Goal: Task Accomplishment & Management: Complete application form

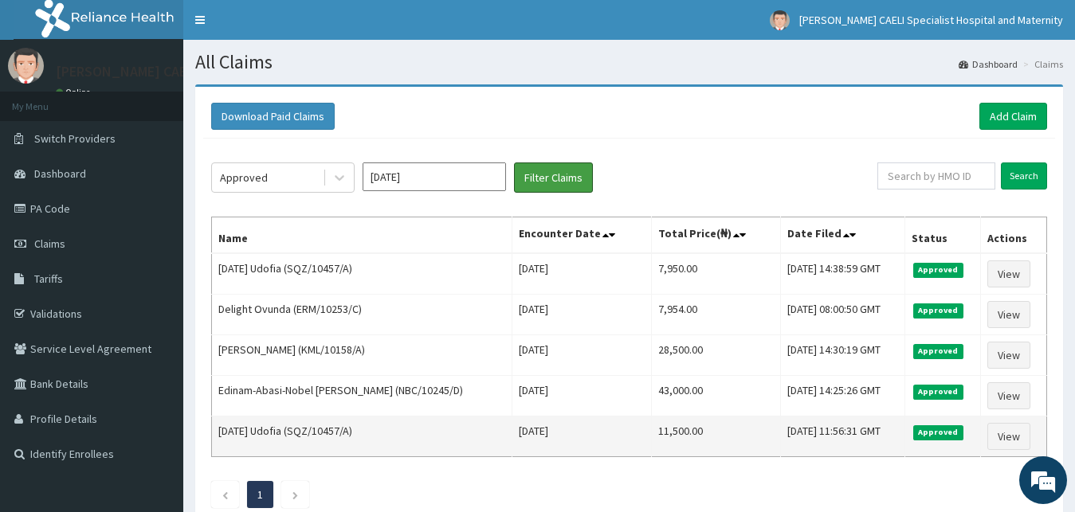
scroll to position [81, 0]
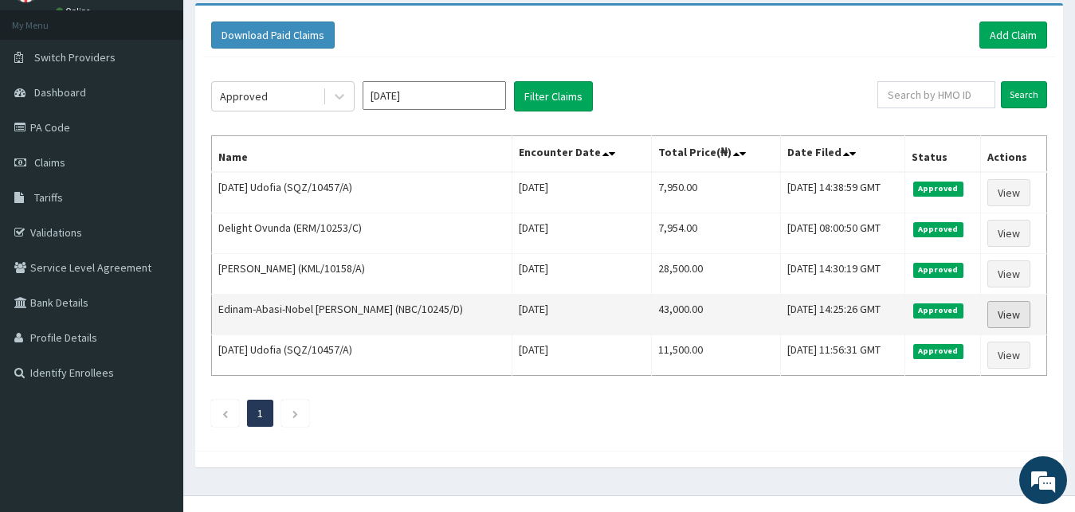
click at [1008, 313] on link "View" at bounding box center [1008, 314] width 43 height 27
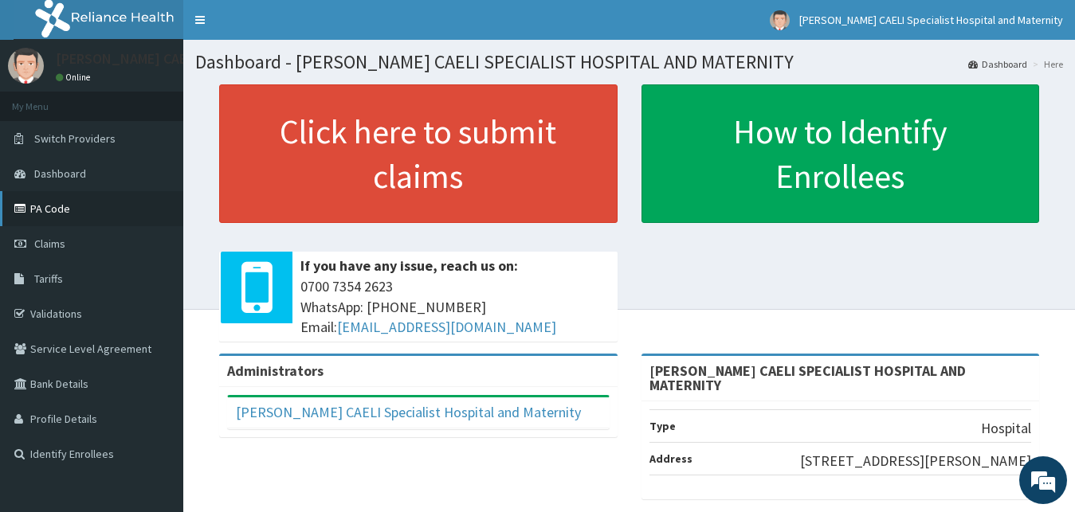
click at [56, 211] on link "PA Code" at bounding box center [91, 208] width 183 height 35
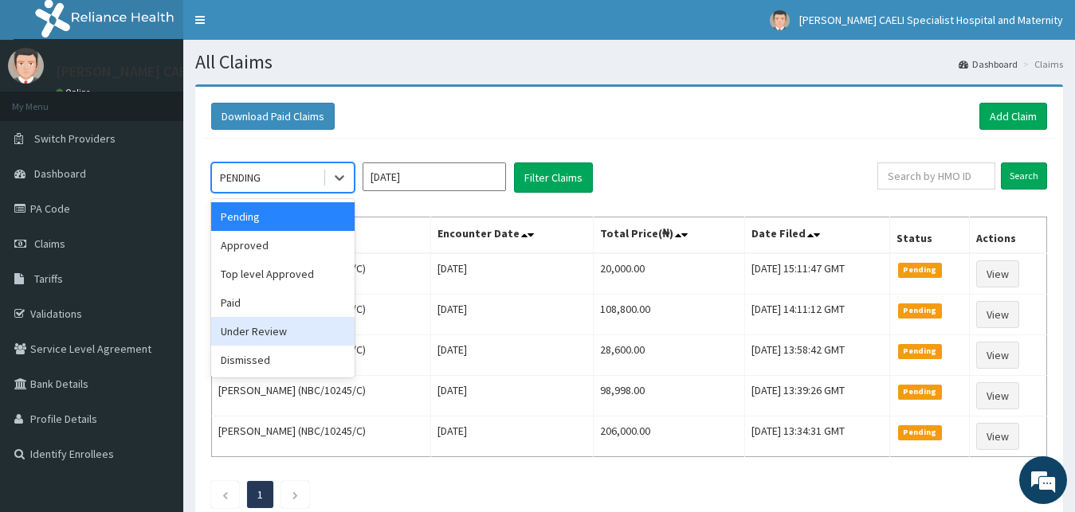
click at [281, 334] on div "Under Review" at bounding box center [282, 331] width 143 height 29
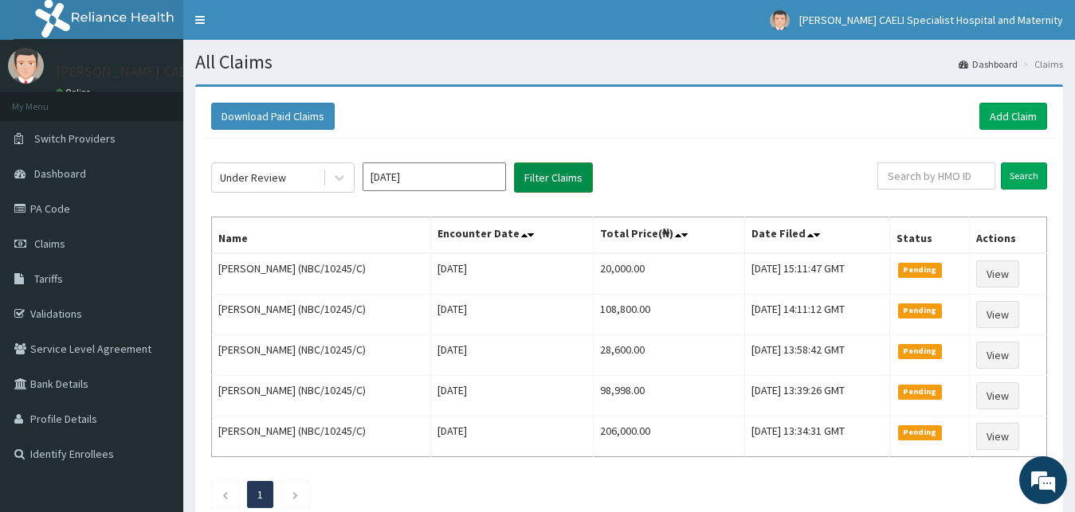
click at [532, 183] on button "Filter Claims" at bounding box center [553, 178] width 79 height 30
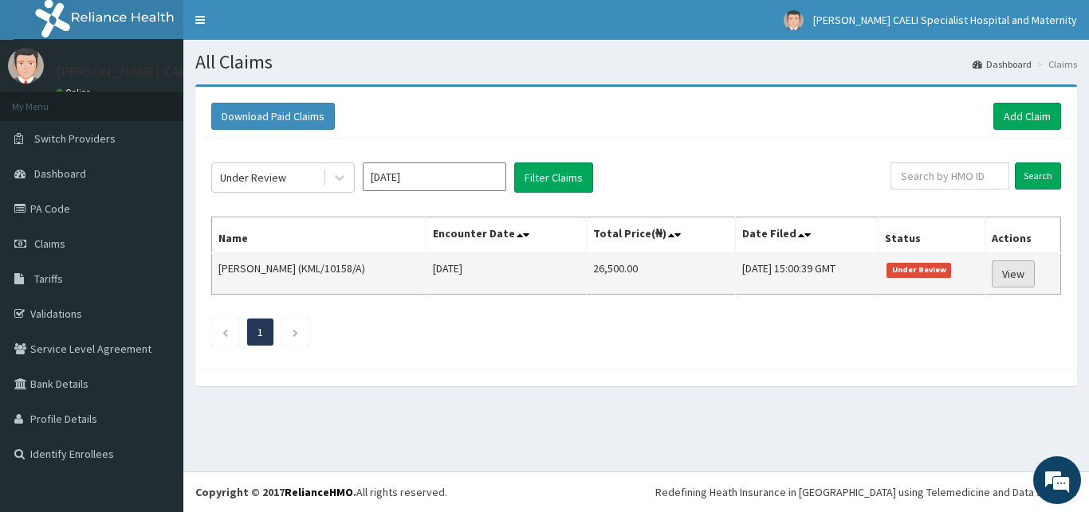
click at [1021, 276] on link "View" at bounding box center [1012, 274] width 43 height 27
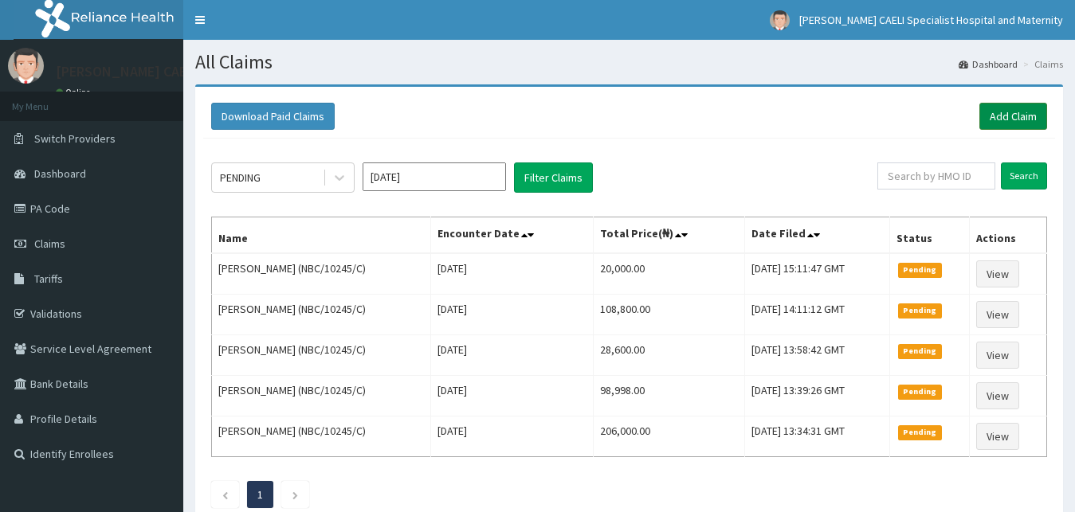
click at [1008, 111] on link "Add Claim" at bounding box center [1013, 116] width 68 height 27
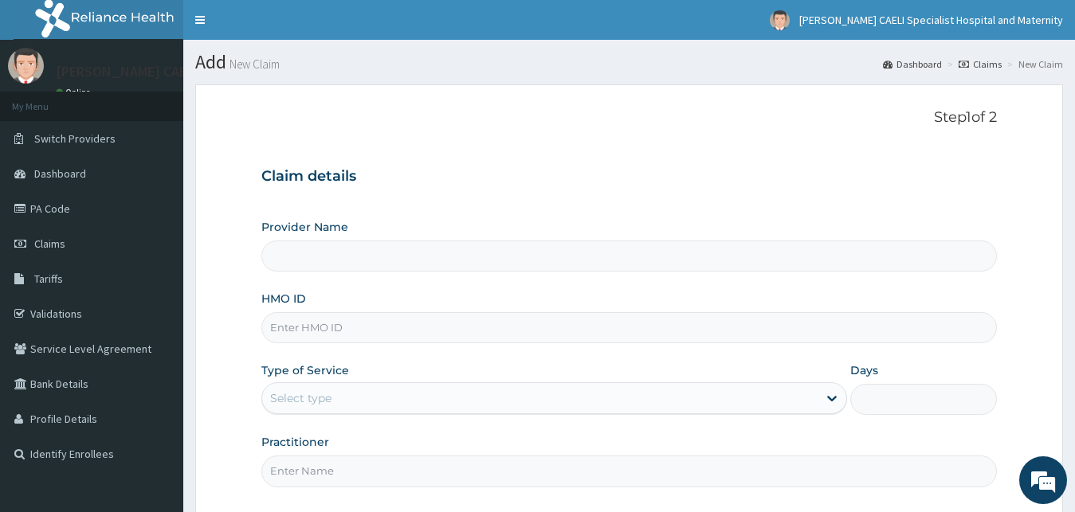
type input "[PERSON_NAME] CAELI SPECIALIST HOSPITAL AND MATERNITY"
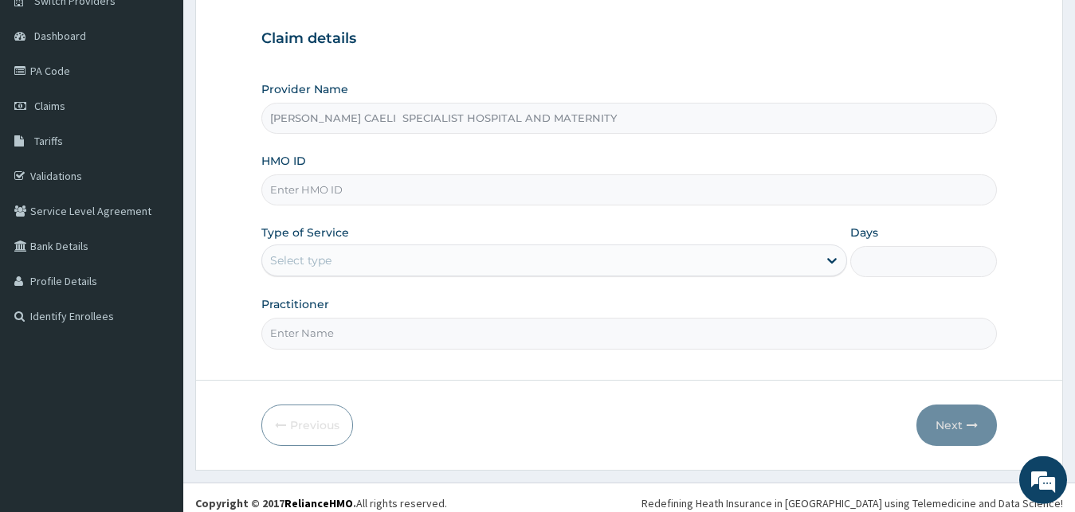
scroll to position [149, 0]
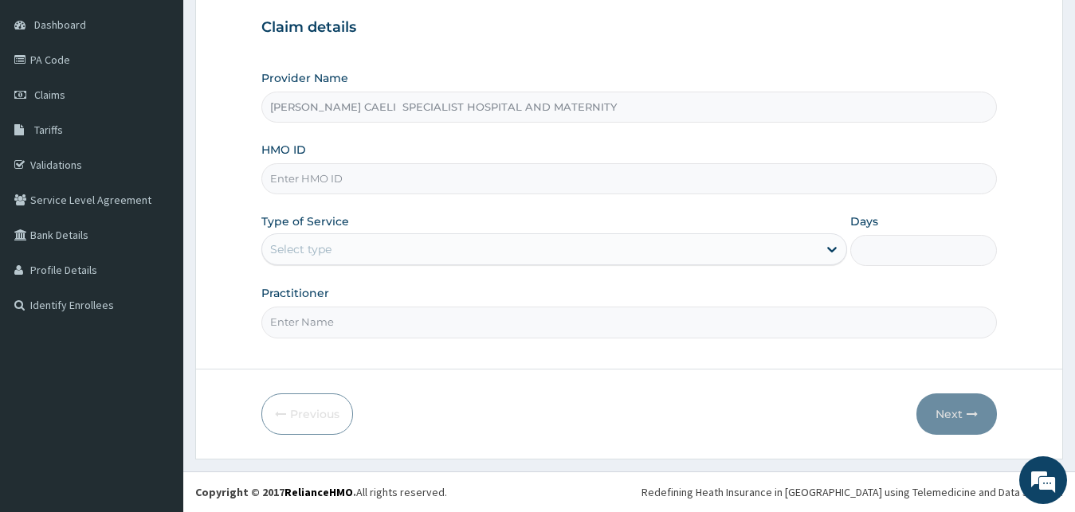
click at [335, 316] on input "Practitioner" at bounding box center [629, 322] width 736 height 31
type input "DR [PERSON_NAME]"
click at [349, 176] on input "HMO ID" at bounding box center [629, 178] width 736 height 31
type input "SQZ/10158/A"
click at [312, 252] on div "Select type" at bounding box center [300, 249] width 61 height 16
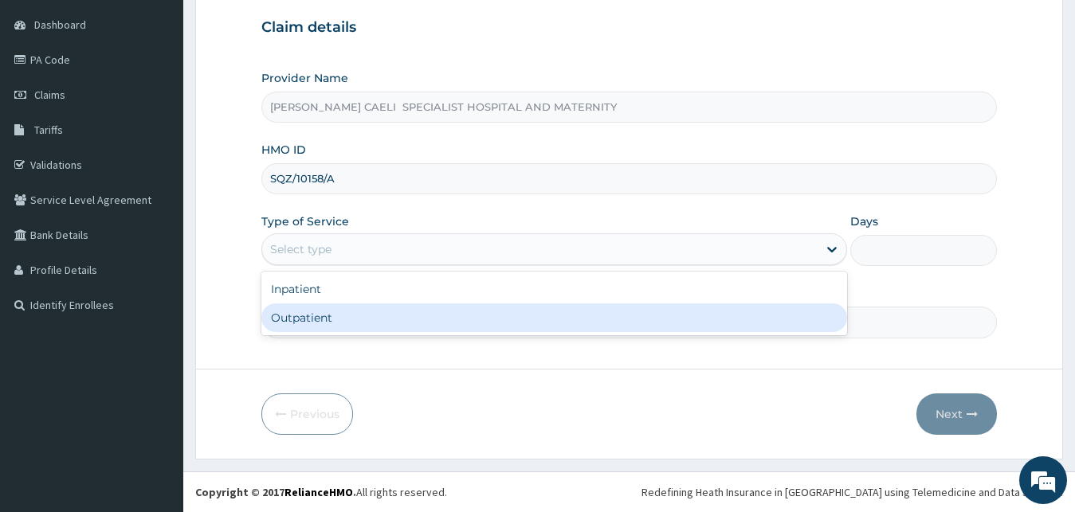
click at [300, 312] on div "Outpatient" at bounding box center [554, 318] width 586 height 29
type input "1"
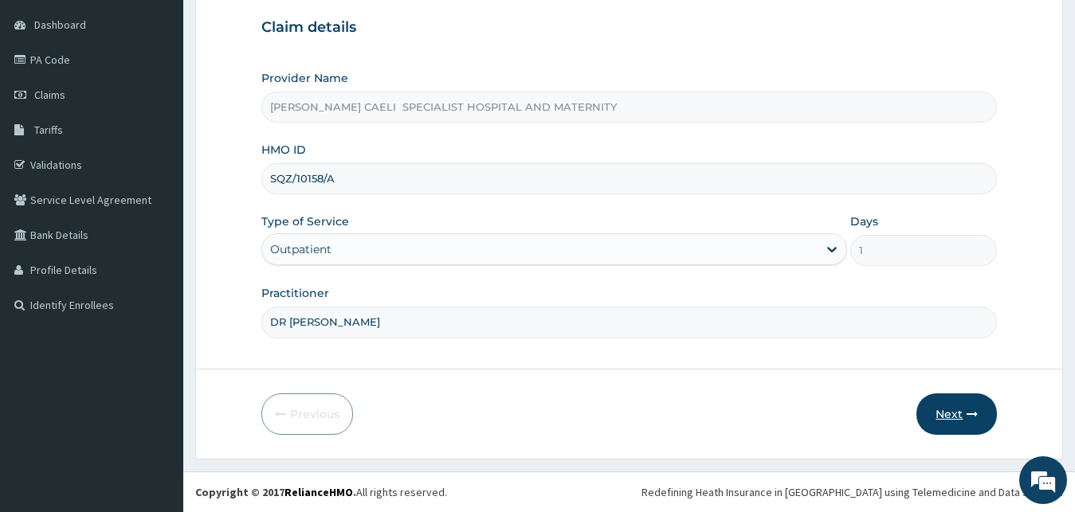
click at [954, 413] on button "Next" at bounding box center [956, 414] width 80 height 41
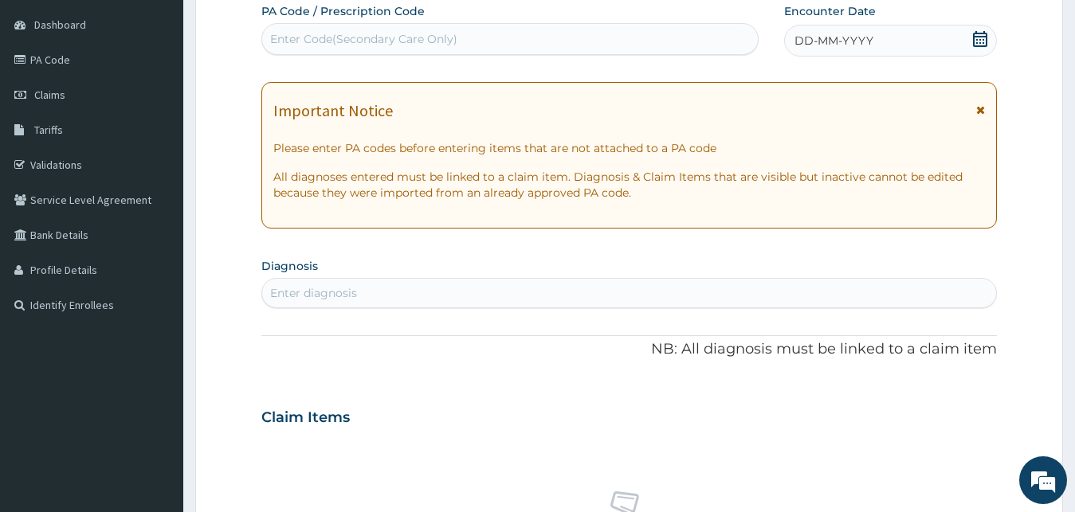
click at [800, 47] on span "DD-MM-YYYY" at bounding box center [833, 41] width 79 height 16
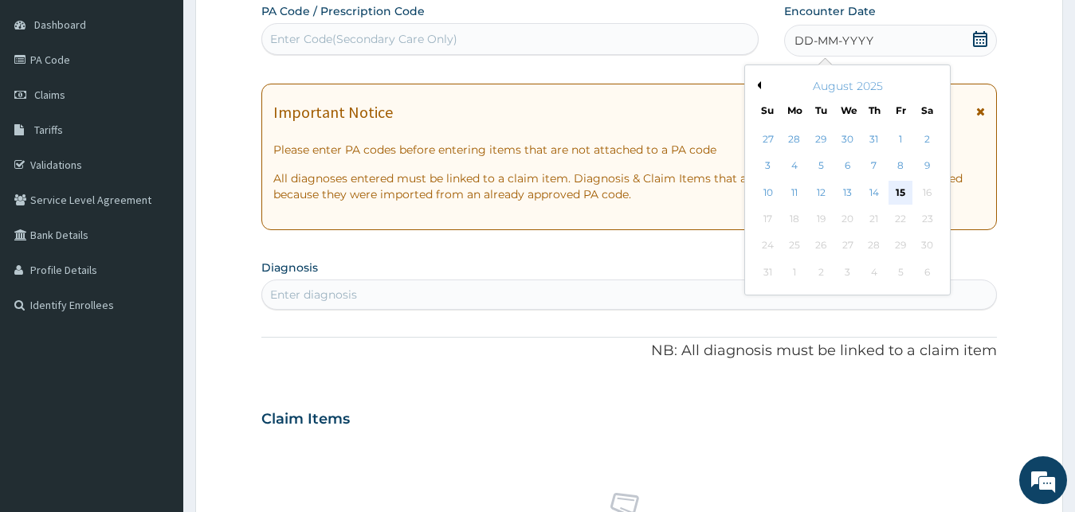
click at [902, 194] on div "15" at bounding box center [901, 193] width 24 height 24
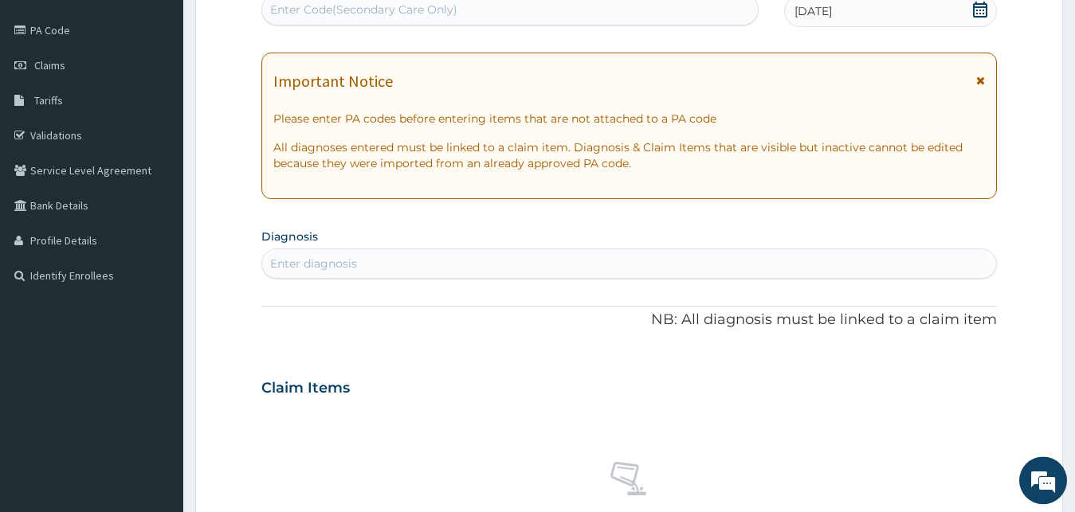
scroll to position [68, 0]
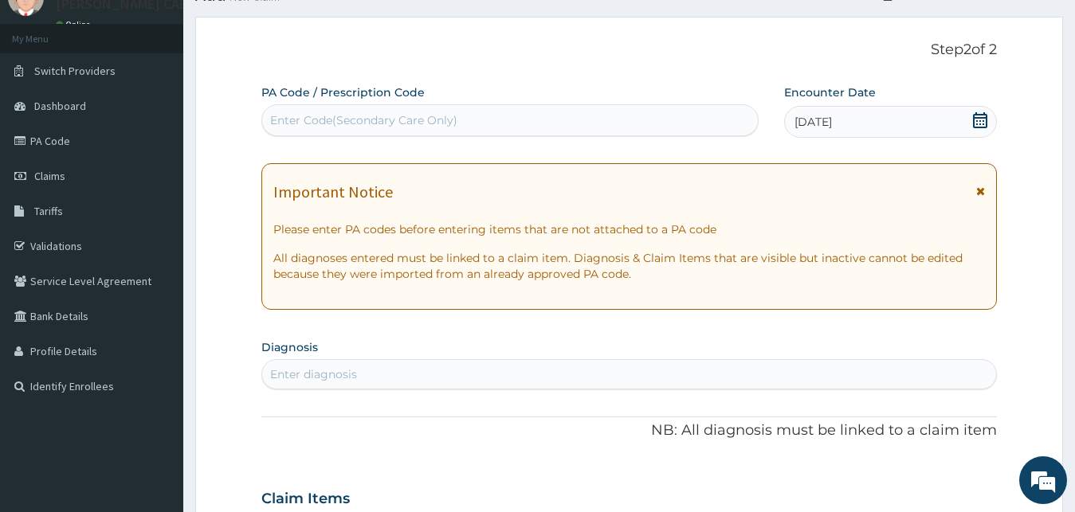
click at [333, 108] on div "Enter Code(Secondary Care Only)" at bounding box center [509, 120] width 497 height 32
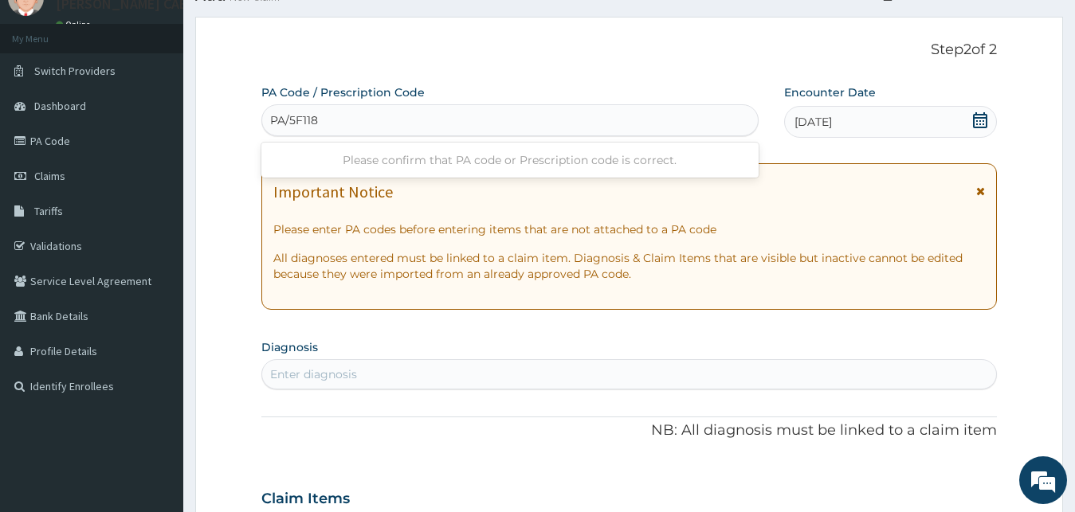
type input "PA/5F1180"
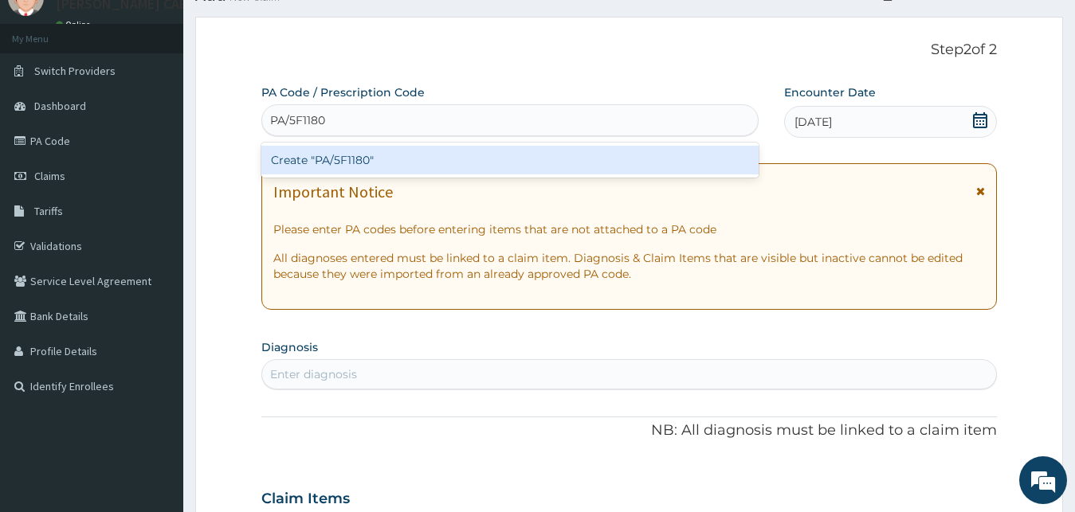
click at [367, 162] on div "Create "PA/5F1180"" at bounding box center [509, 160] width 497 height 29
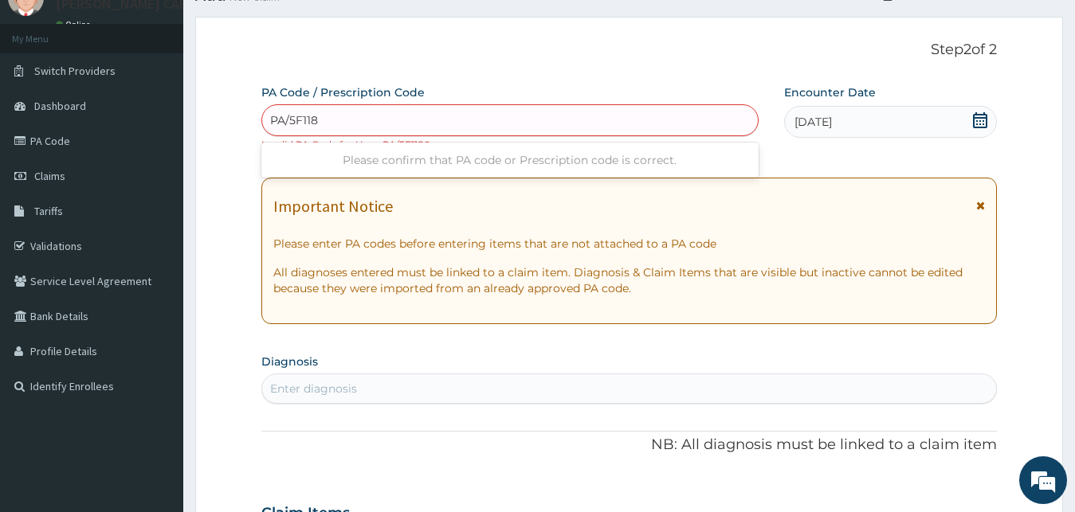
type input "PA/5F1180"
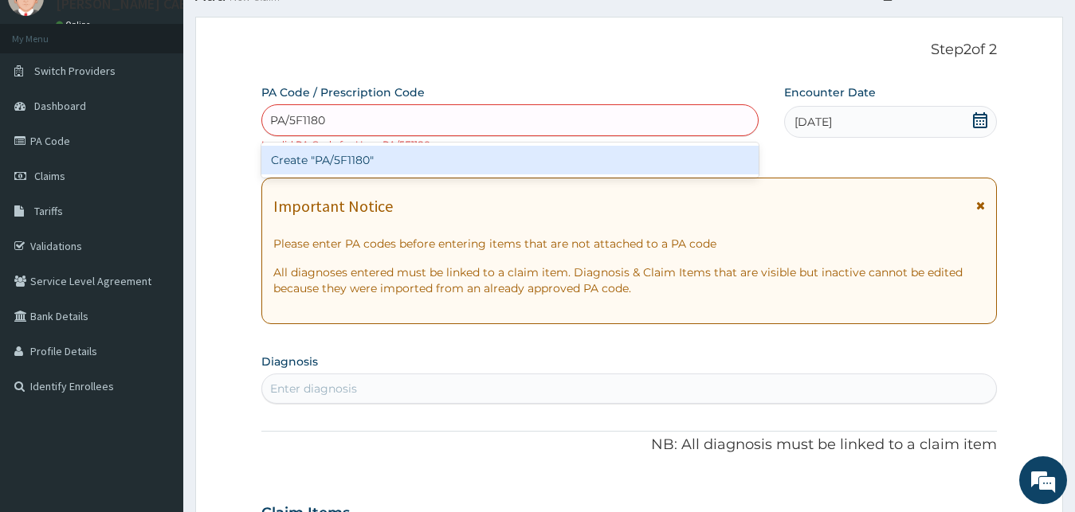
click at [396, 156] on div "Create "PA/5F1180"" at bounding box center [509, 160] width 497 height 29
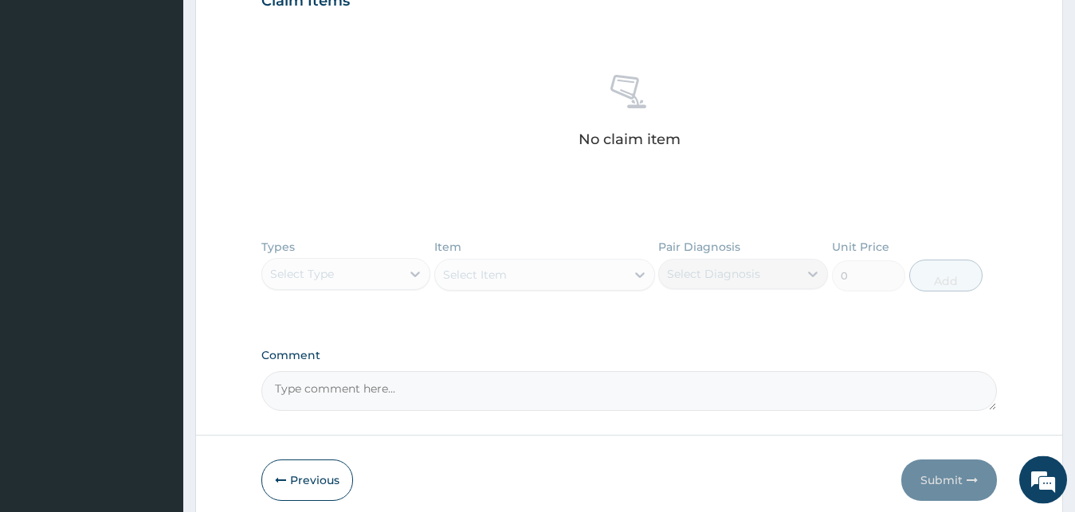
scroll to position [646, 0]
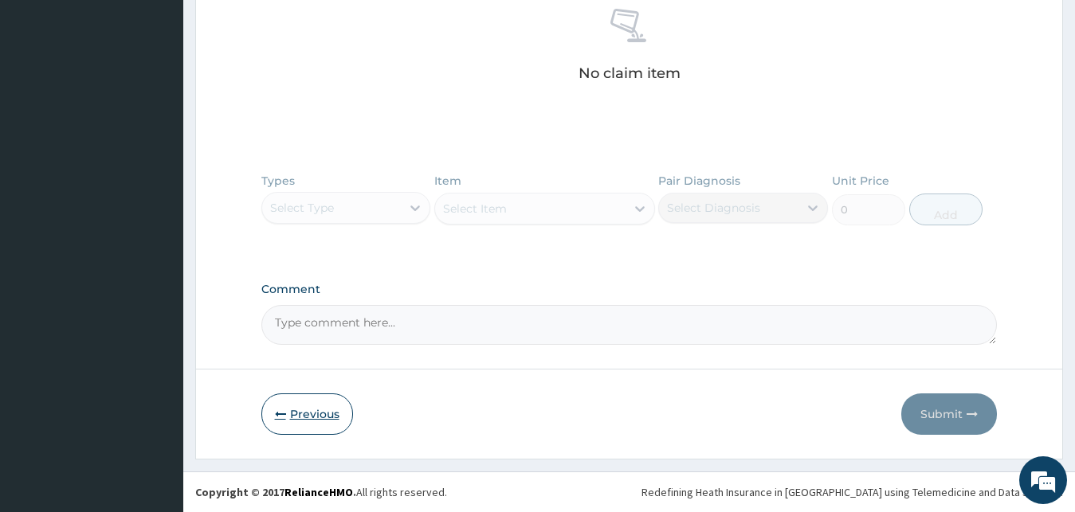
click at [289, 416] on button "Previous" at bounding box center [307, 414] width 92 height 41
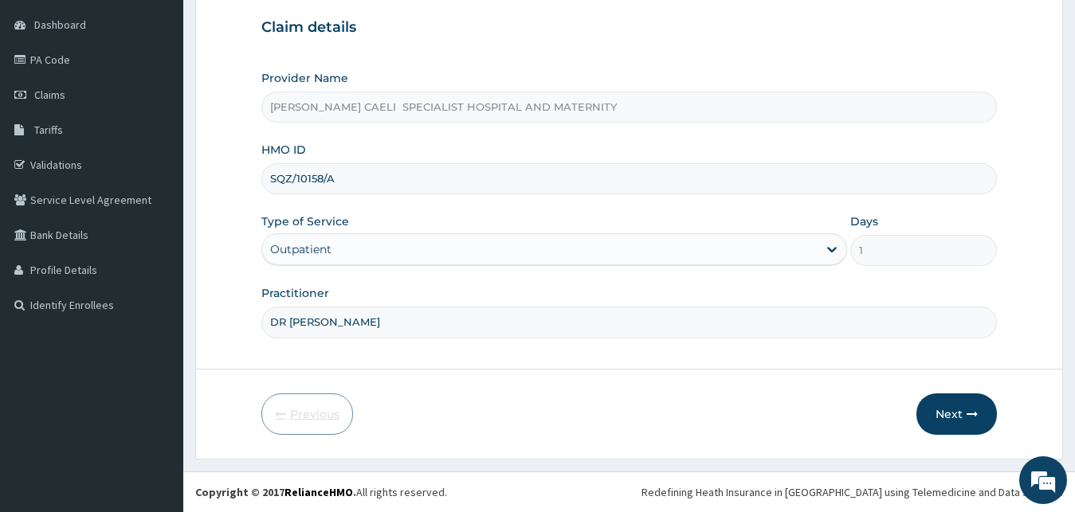
scroll to position [149, 0]
drag, startPoint x: 287, startPoint y: 178, endPoint x: 229, endPoint y: 188, distance: 59.0
click at [261, 188] on input "SQZ/10158/A" at bounding box center [629, 178] width 736 height 31
click at [289, 186] on input "SQZ/10158/A" at bounding box center [629, 178] width 736 height 31
type input "KML/10158/A"
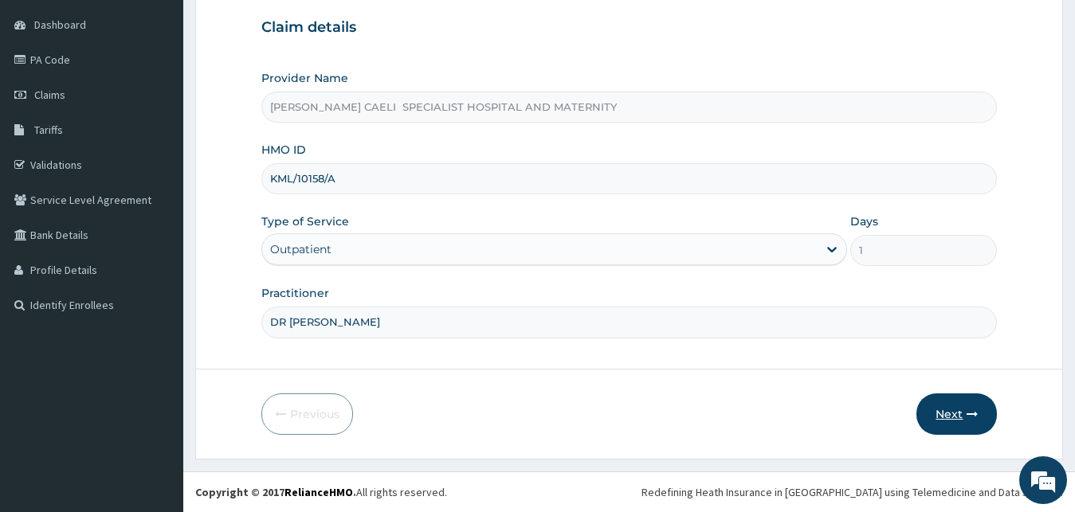
click at [940, 412] on button "Next" at bounding box center [956, 414] width 80 height 41
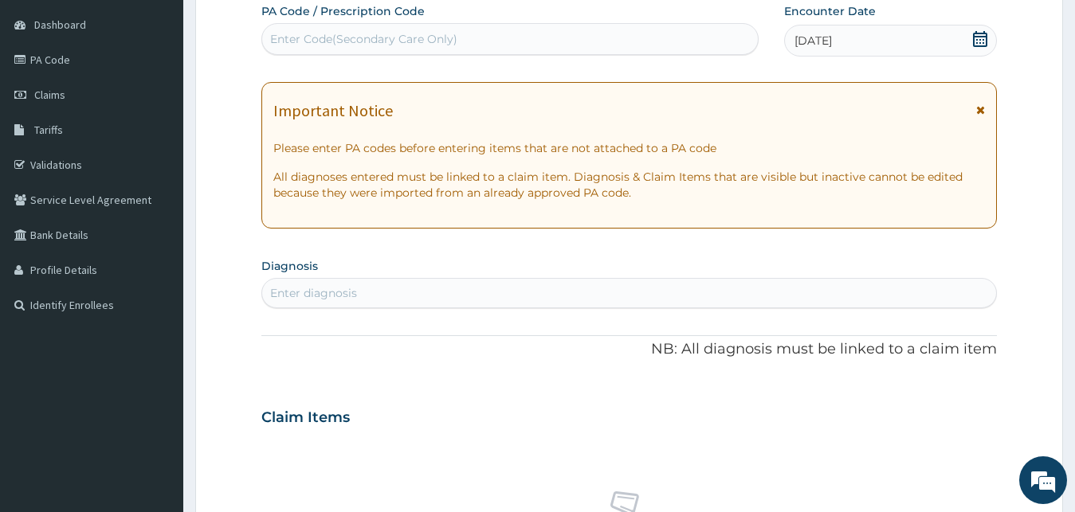
click at [337, 41] on div "Enter Code(Secondary Care Only)" at bounding box center [363, 39] width 187 height 16
type input "PA/5F1180"
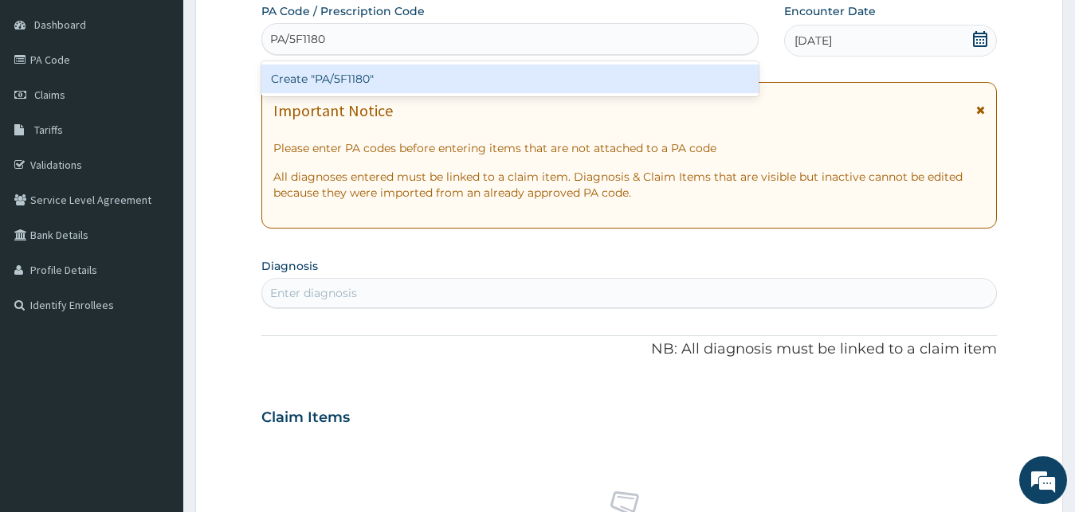
click at [411, 75] on div "Create "PA/5F1180"" at bounding box center [509, 79] width 497 height 29
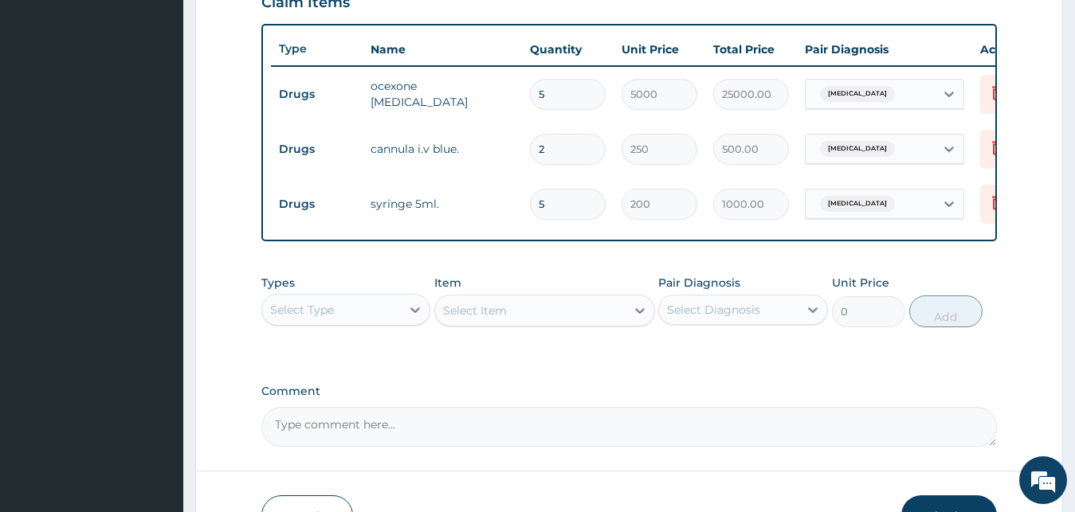
scroll to position [685, 0]
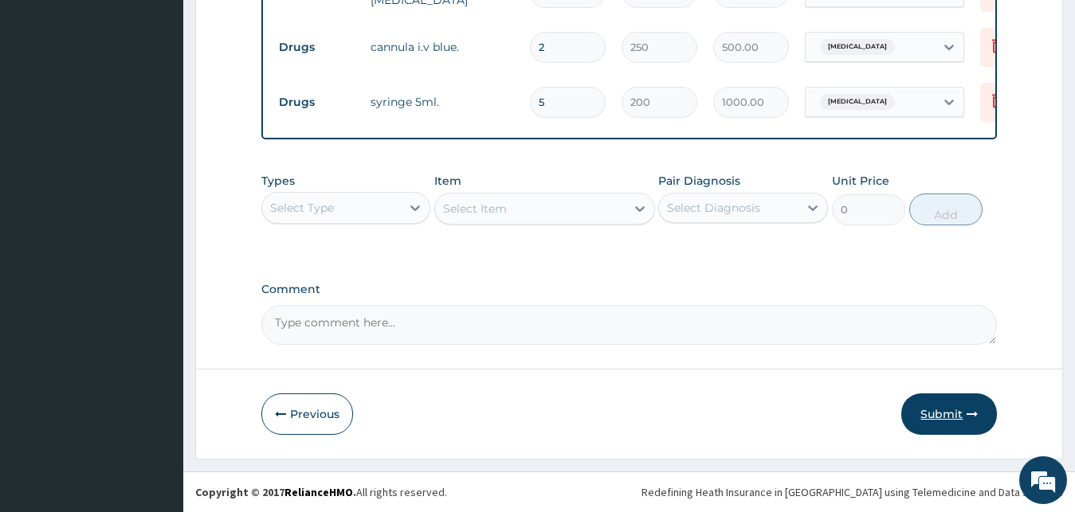
click at [941, 412] on button "Submit" at bounding box center [949, 414] width 96 height 41
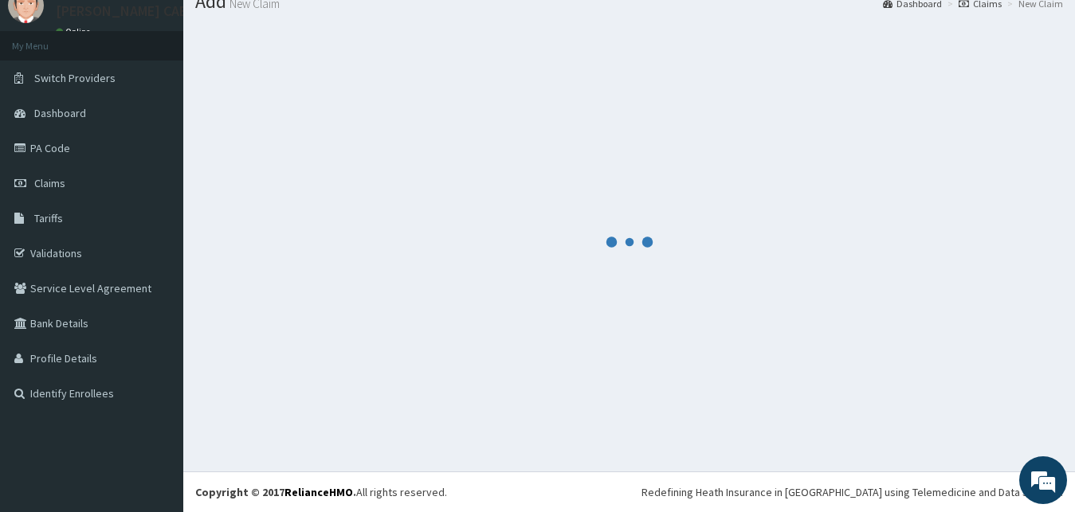
scroll to position [61, 0]
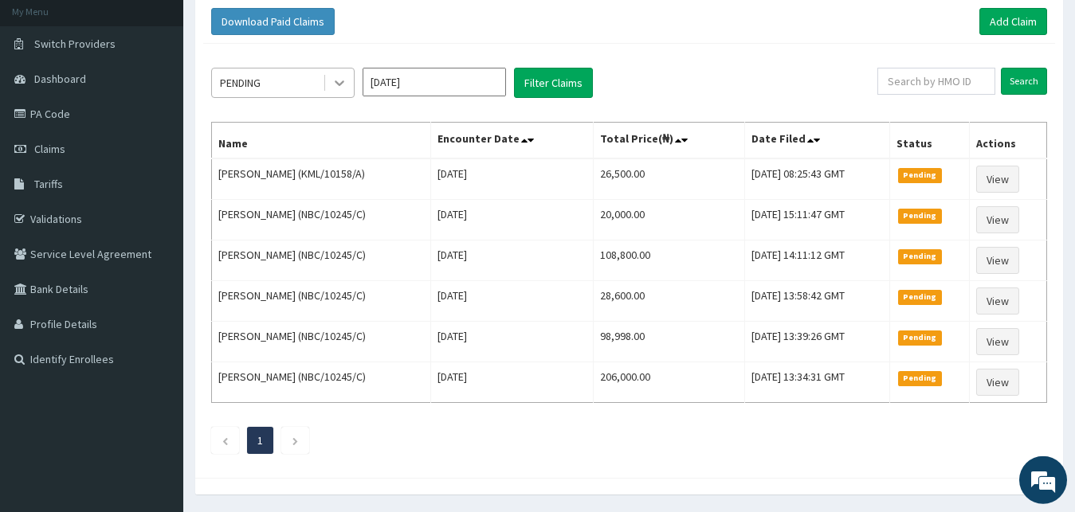
scroll to position [65, 0]
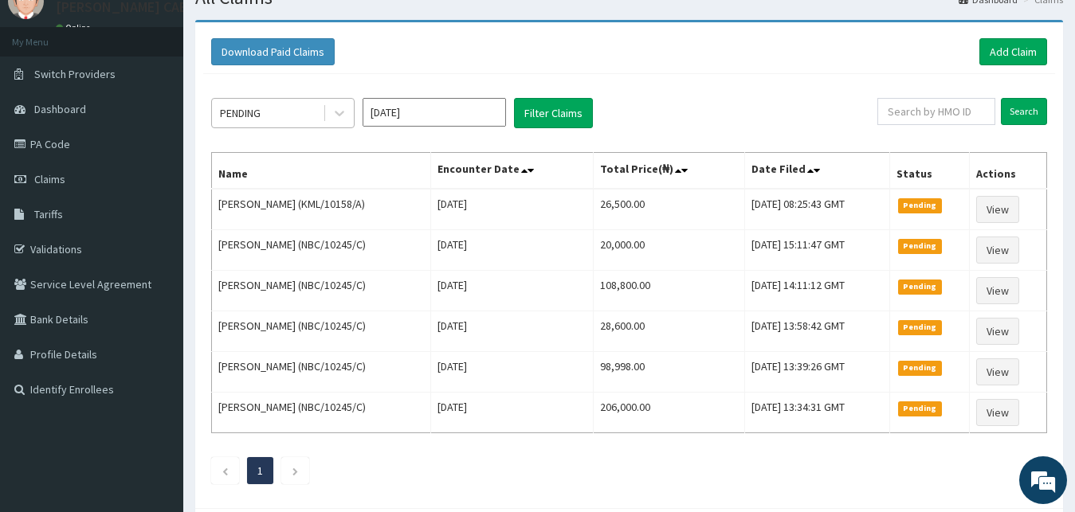
click at [304, 104] on div "PENDING" at bounding box center [267, 112] width 111 height 25
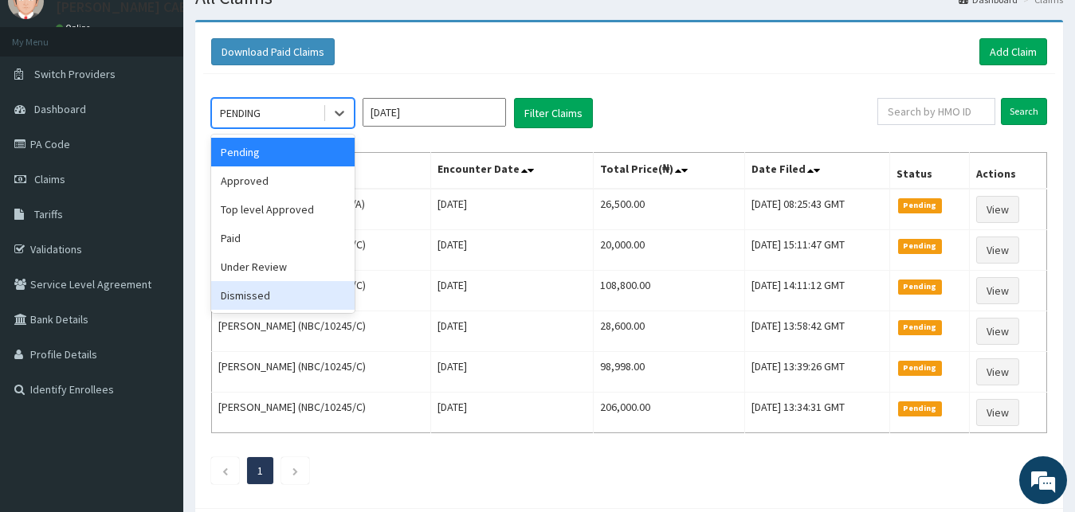
click at [310, 282] on div "Dismissed" at bounding box center [282, 295] width 143 height 29
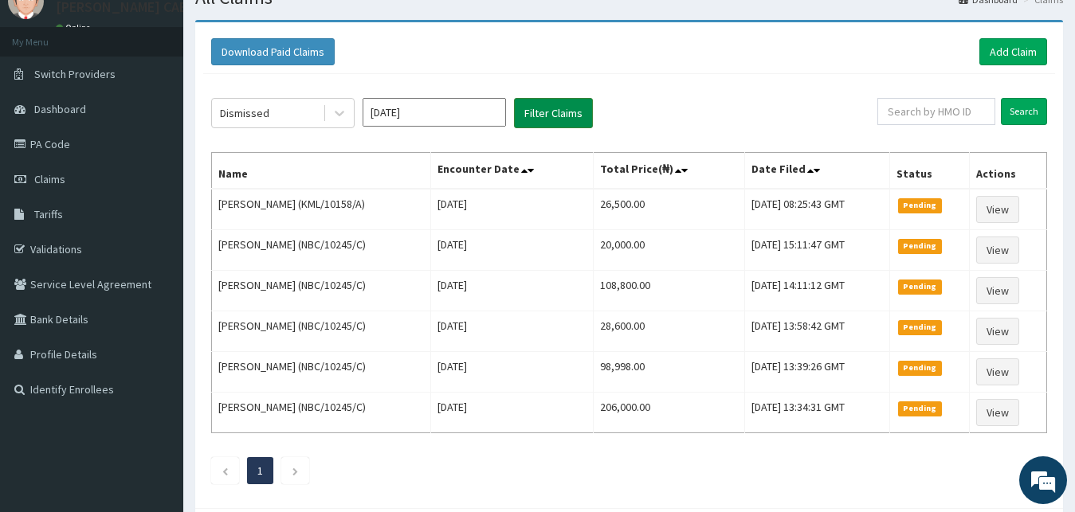
click at [552, 108] on button "Filter Claims" at bounding box center [553, 113] width 79 height 30
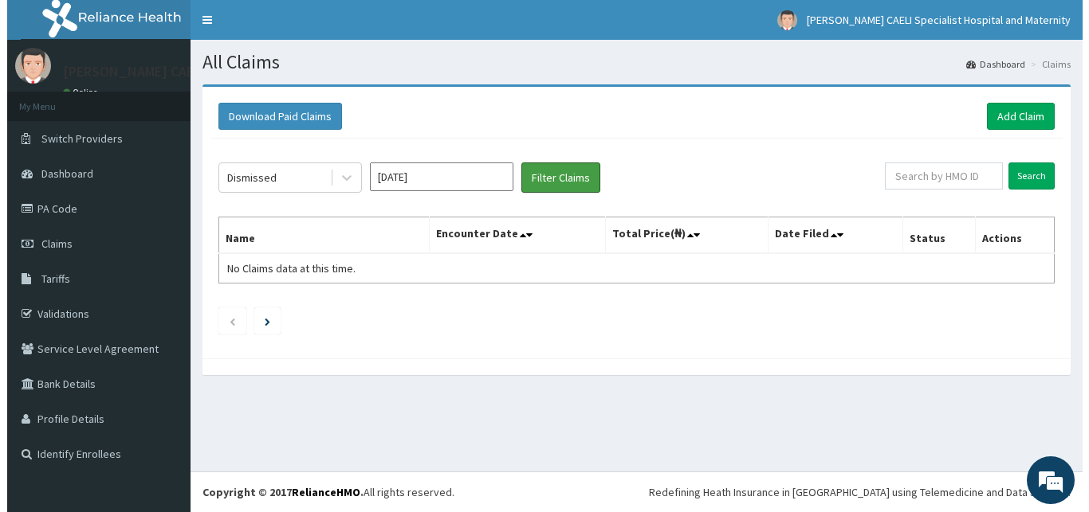
scroll to position [0, 0]
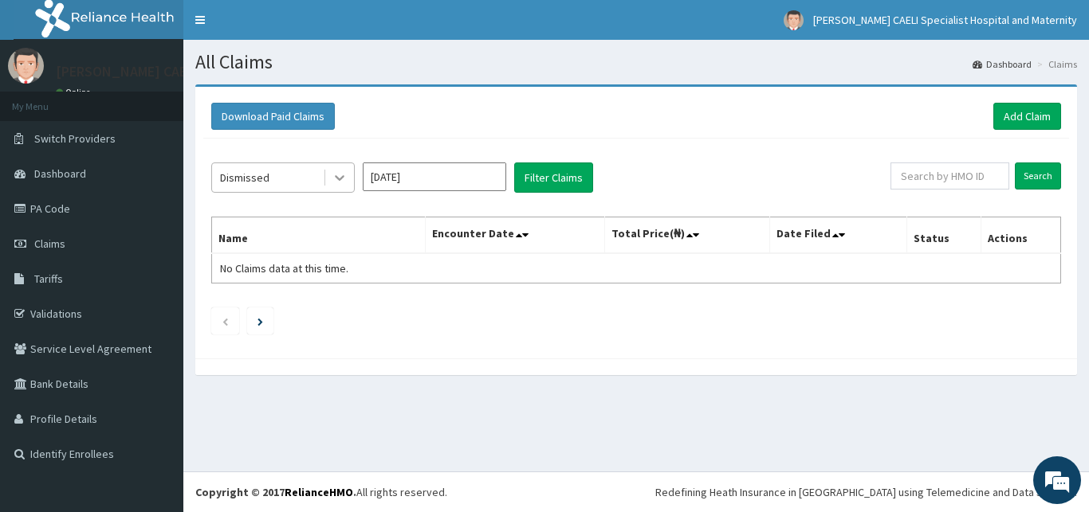
click at [328, 174] on div at bounding box center [339, 177] width 29 height 29
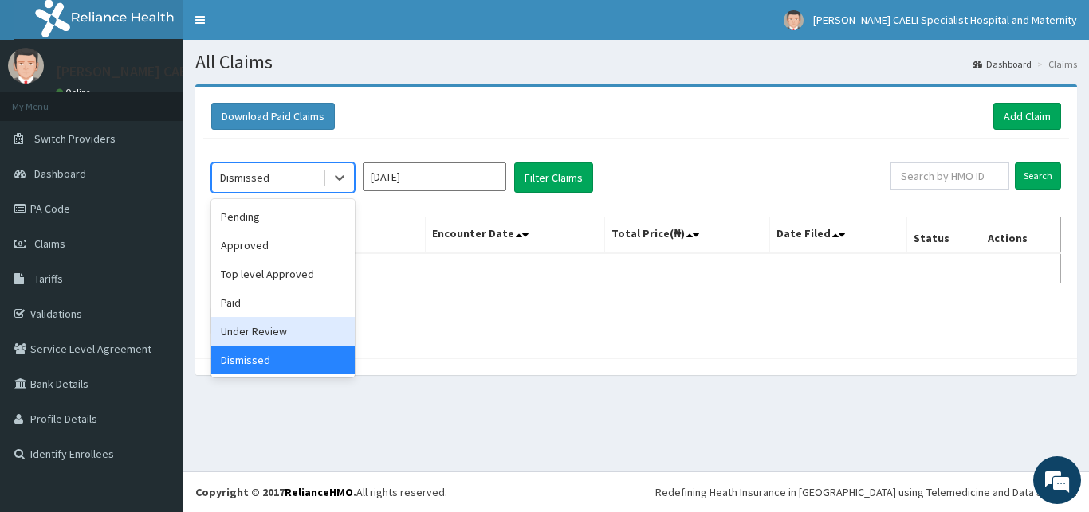
click at [277, 334] on div "Under Review" at bounding box center [282, 331] width 143 height 29
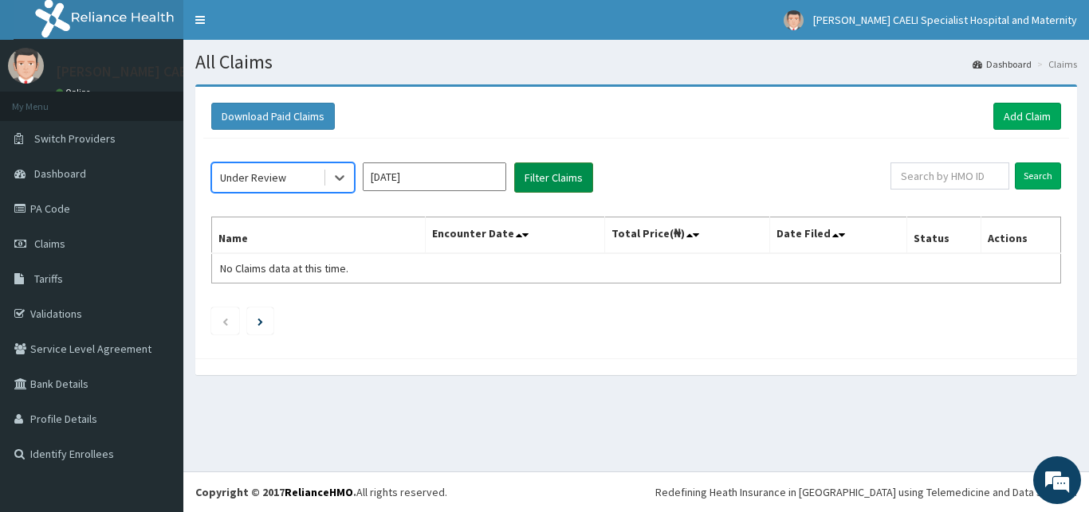
click at [573, 176] on button "Filter Claims" at bounding box center [553, 178] width 79 height 30
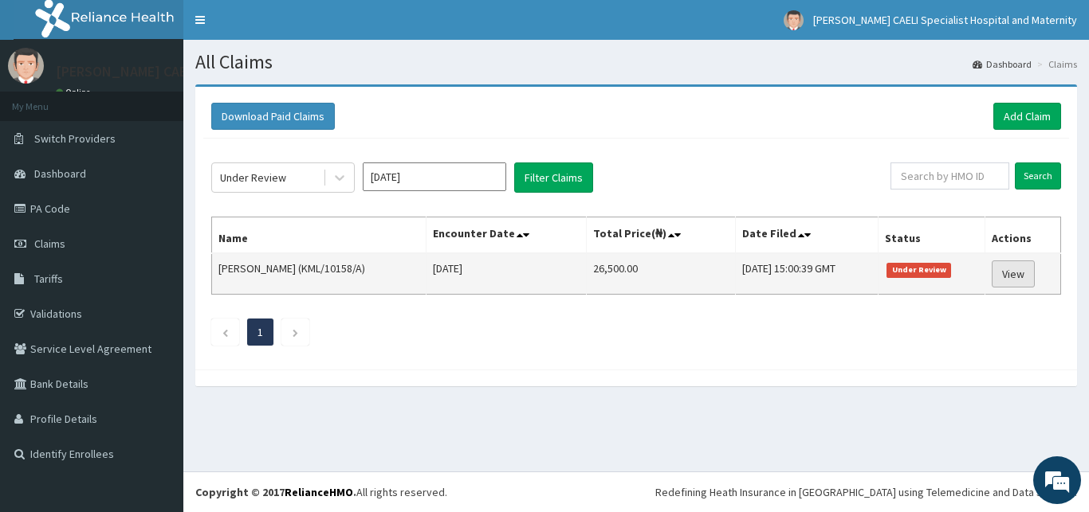
click at [1025, 269] on link "View" at bounding box center [1012, 274] width 43 height 27
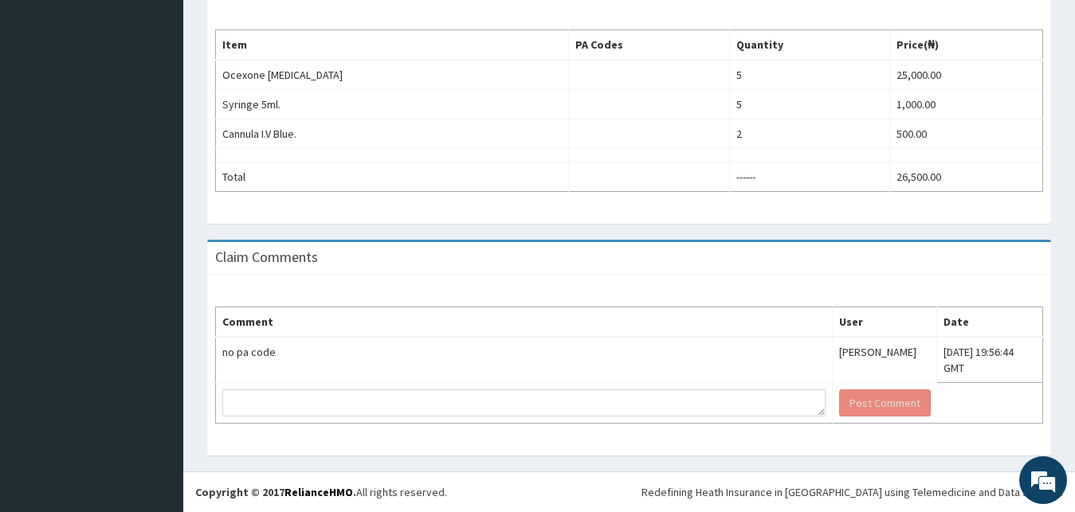
scroll to position [507, 0]
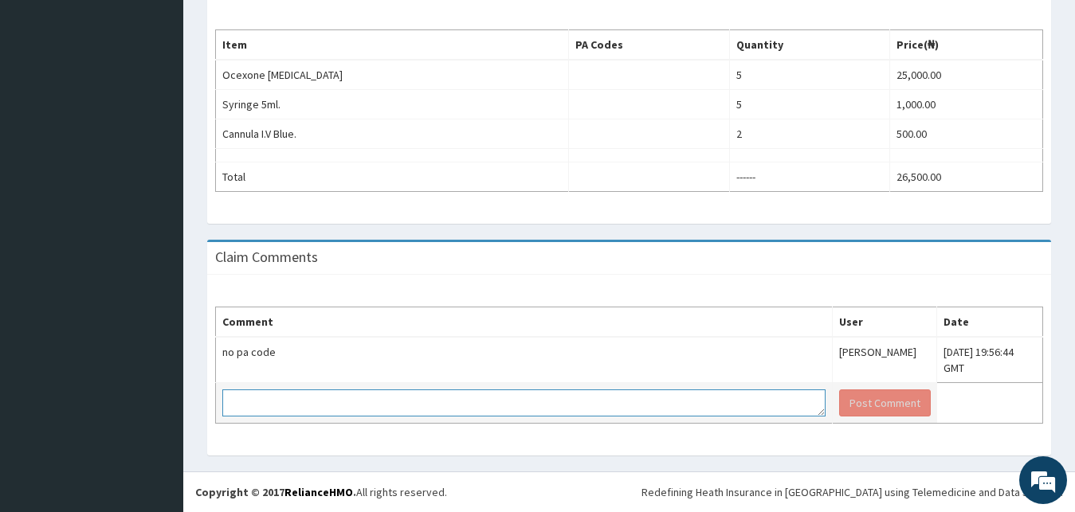
click at [327, 402] on textarea at bounding box center [523, 403] width 603 height 27
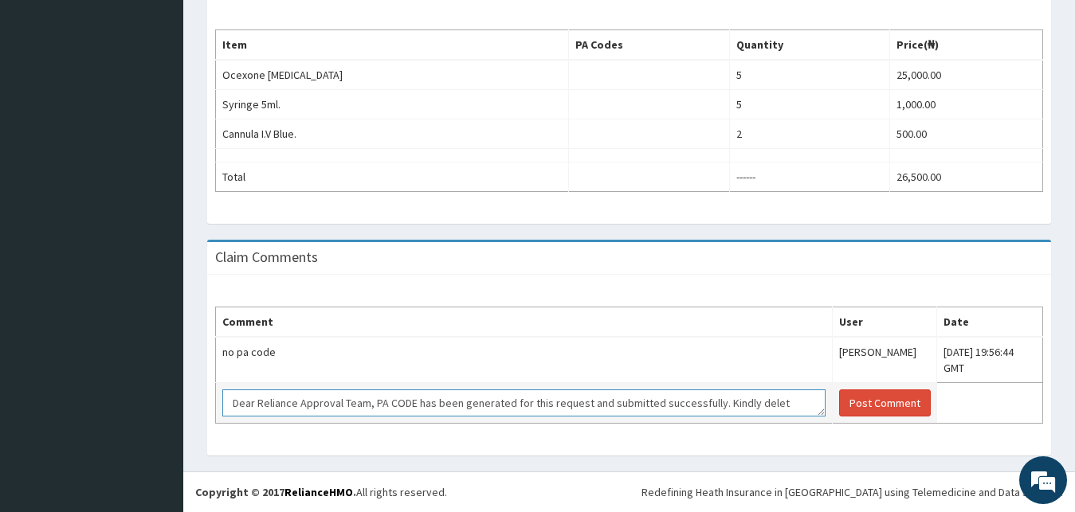
scroll to position [10, 0]
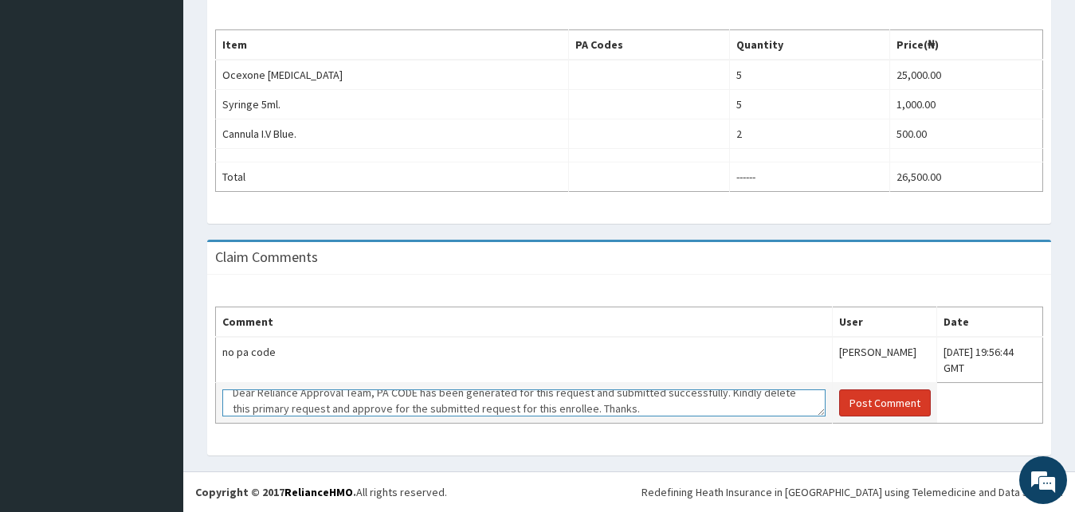
type textarea "Dear Reliance Approval Team, PA CODE has been generated for this request and su…"
click at [839, 406] on button "Post Comment" at bounding box center [885, 403] width 92 height 27
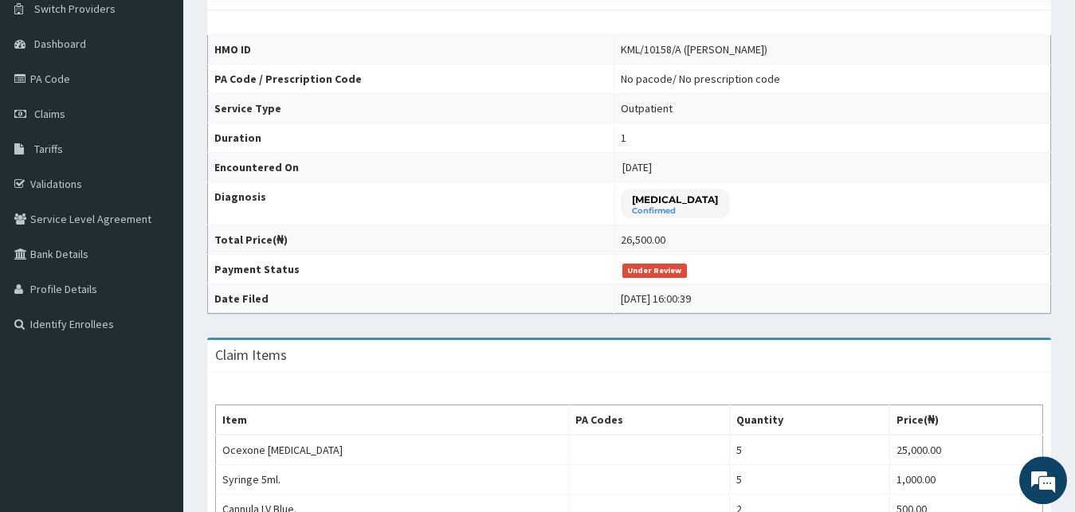
scroll to position [19, 0]
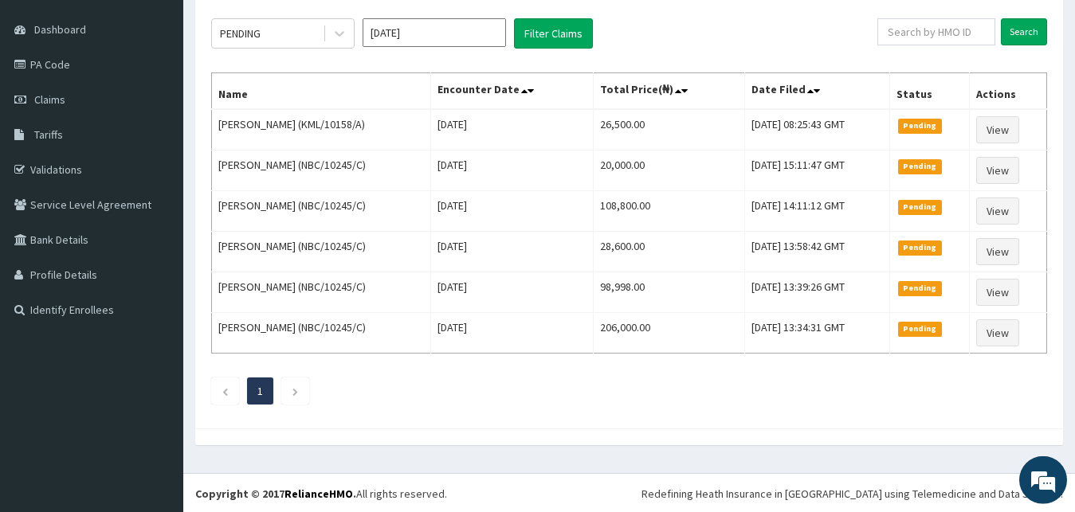
scroll to position [146, 0]
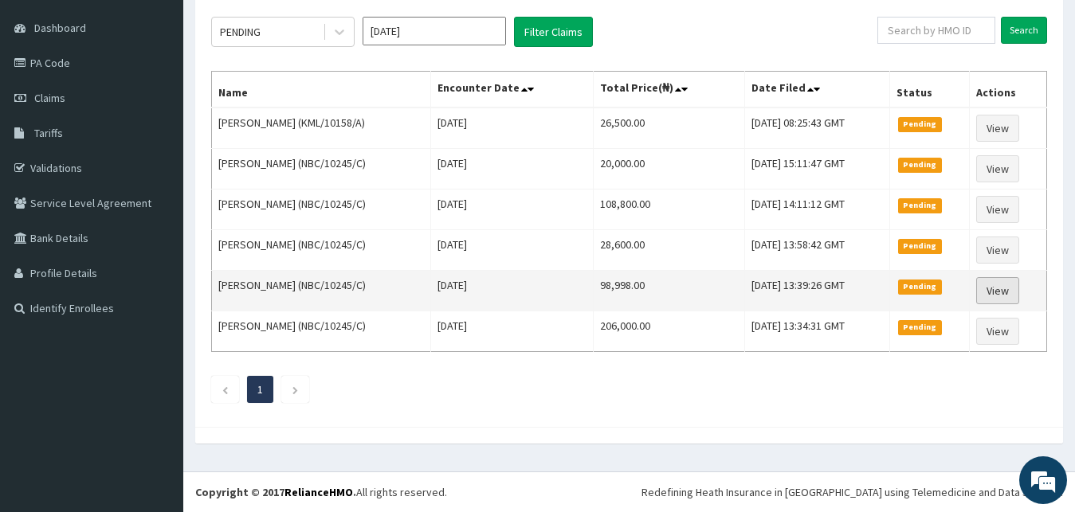
click at [810, 186] on tbody "Christpher Chikwendu Okonkwo (KML/10158/A) Fri Aug 15 2025 26,500.00 Fri, 15 Au…" at bounding box center [629, 230] width 835 height 245
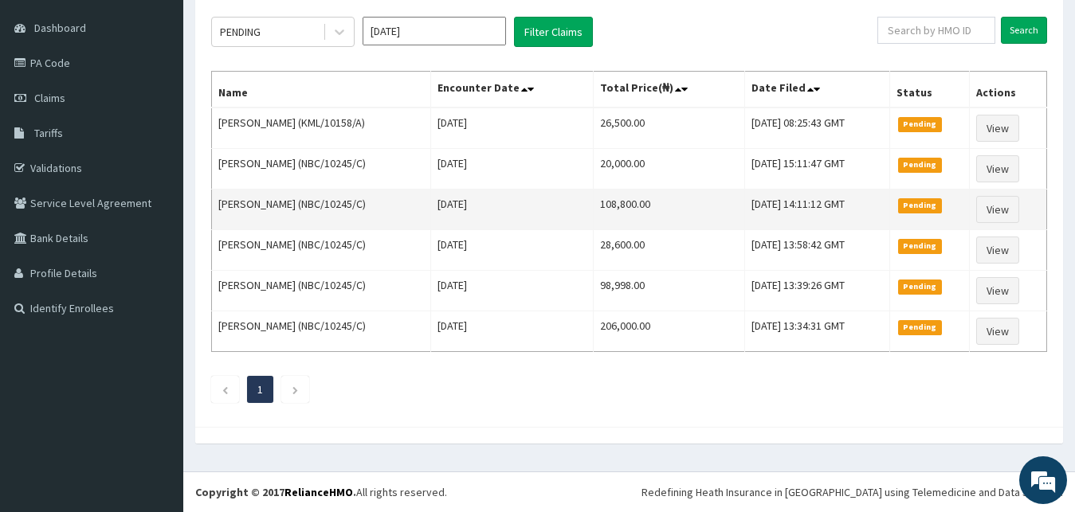
drag, startPoint x: 712, startPoint y: 229, endPoint x: 696, endPoint y: 223, distance: 17.9
click at [696, 223] on td "108,800.00" at bounding box center [669, 210] width 151 height 41
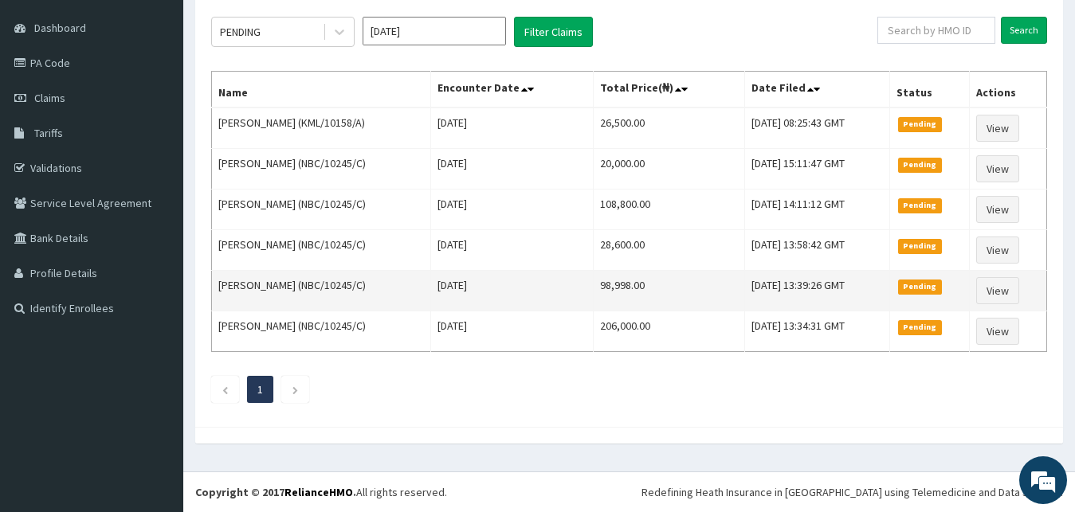
click at [667, 287] on td "98,998.00" at bounding box center [669, 291] width 151 height 41
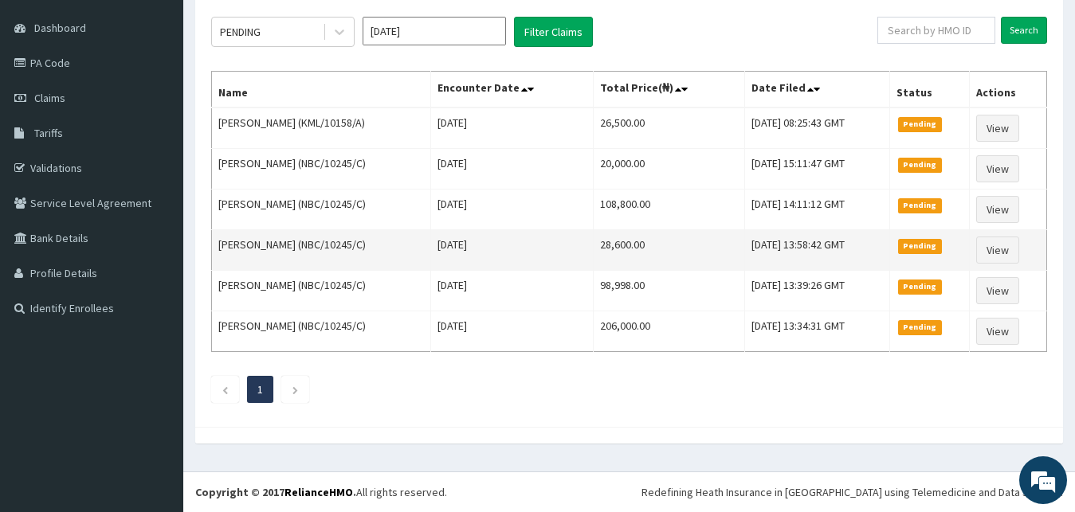
click at [624, 267] on td "28,600.00" at bounding box center [669, 250] width 151 height 41
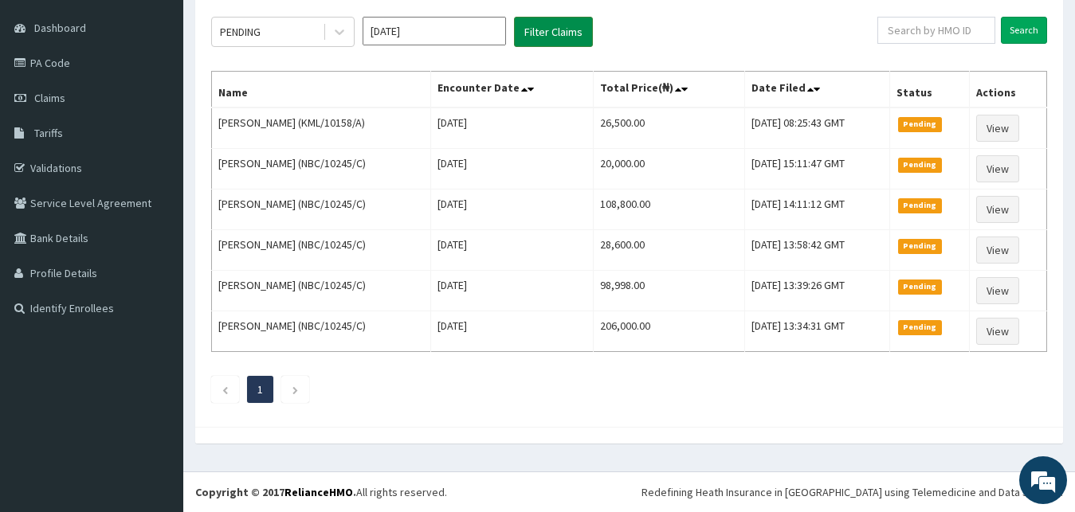
click at [559, 30] on button "Filter Claims" at bounding box center [553, 32] width 79 height 30
click at [287, 34] on div "PENDING" at bounding box center [267, 31] width 111 height 25
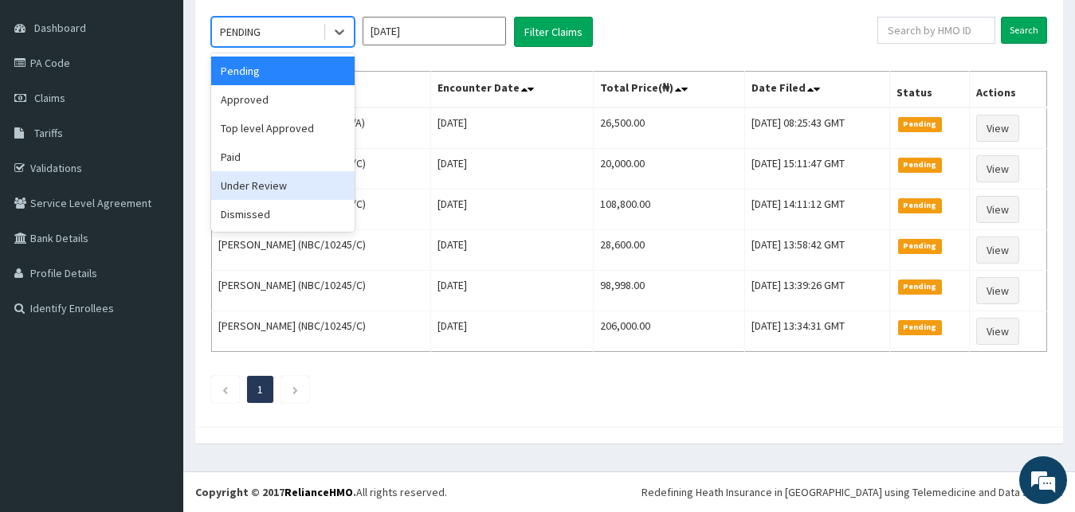
click at [293, 194] on div "Under Review" at bounding box center [282, 185] width 143 height 29
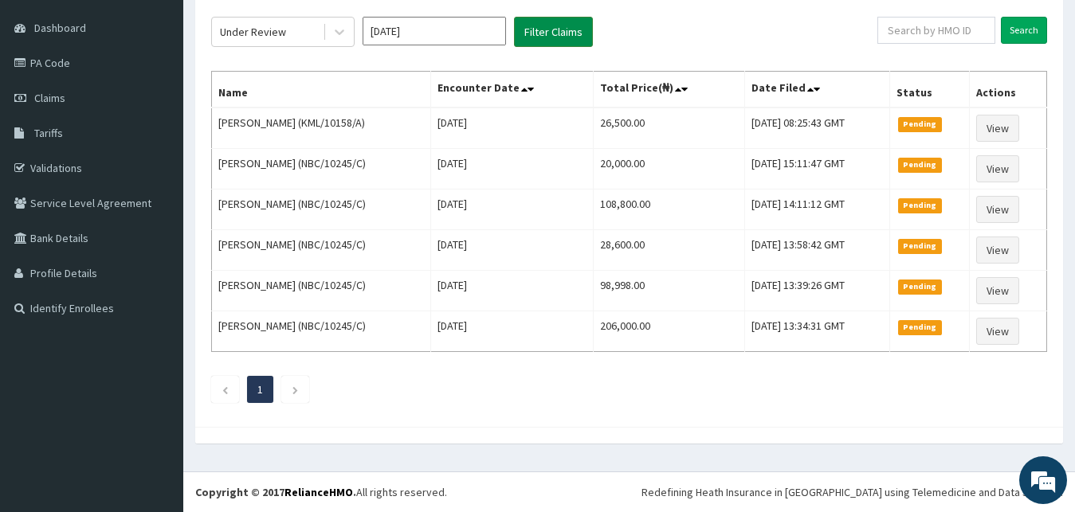
click at [570, 33] on button "Filter Claims" at bounding box center [553, 32] width 79 height 30
click at [552, 32] on button "Filter Claims" at bounding box center [553, 32] width 79 height 30
